Goal: Transaction & Acquisition: Purchase product/service

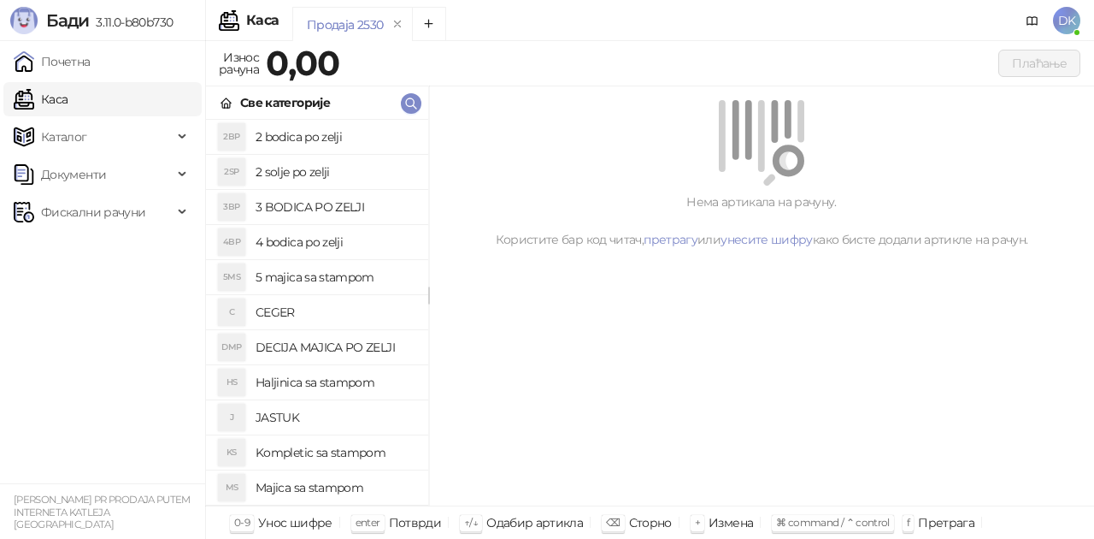
click at [310, 484] on h4 "Majica sa stampom" at bounding box center [335, 487] width 159 height 27
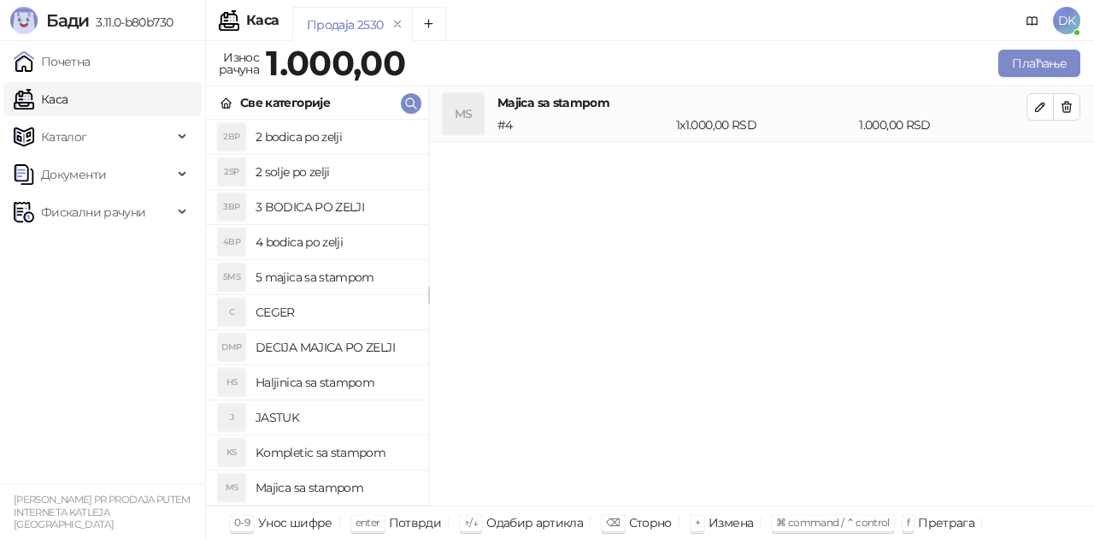
click at [310, 484] on h4 "Majica sa stampom" at bounding box center [335, 487] width 159 height 27
click at [1013, 56] on button "Плаћање" at bounding box center [1039, 63] width 82 height 27
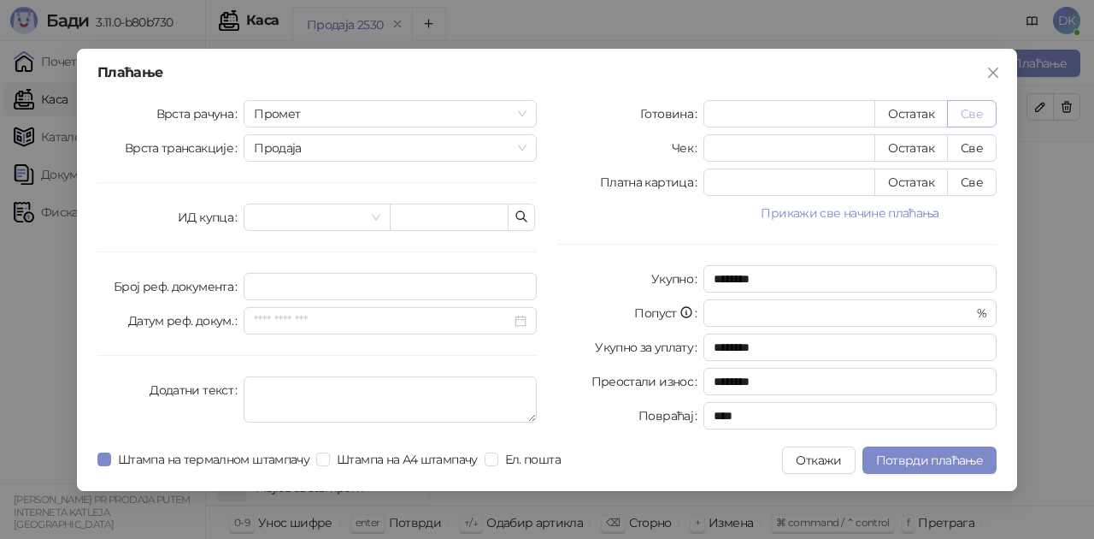
click at [968, 114] on button "Све" at bounding box center [972, 113] width 50 height 27
type input "****"
click at [920, 462] on span "Потврди плаћање" at bounding box center [929, 459] width 107 height 15
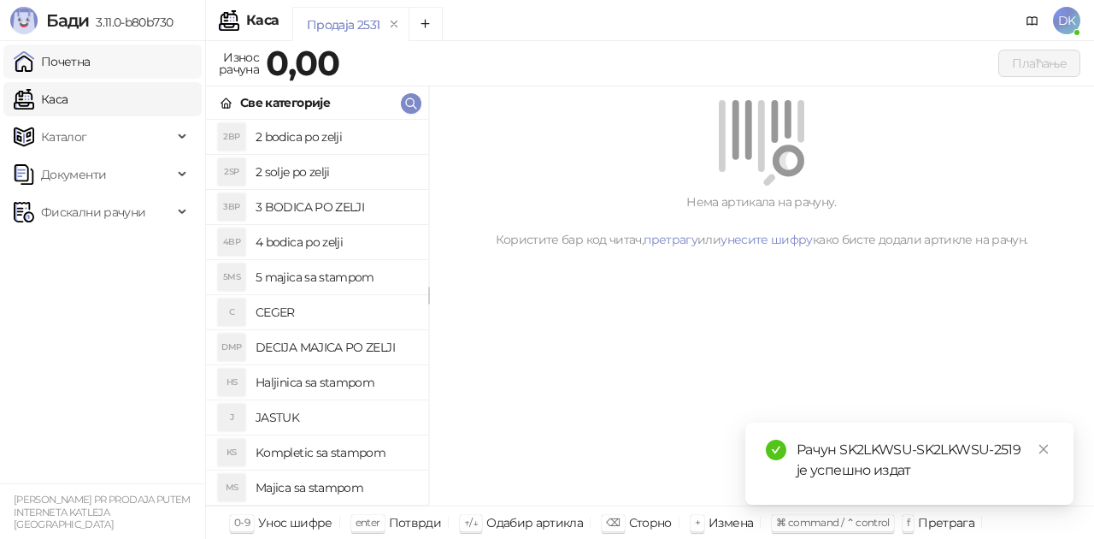
click at [91, 59] on link "Почетна" at bounding box center [52, 61] width 77 height 34
